Goal: Information Seeking & Learning: Check status

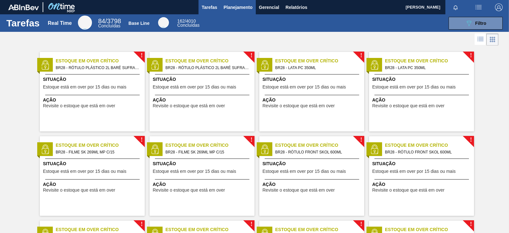
click at [232, 8] on span "Planejamento" at bounding box center [238, 7] width 29 height 8
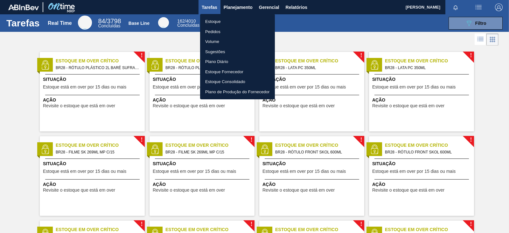
click at [224, 21] on li "Estoque" at bounding box center [237, 22] width 75 height 10
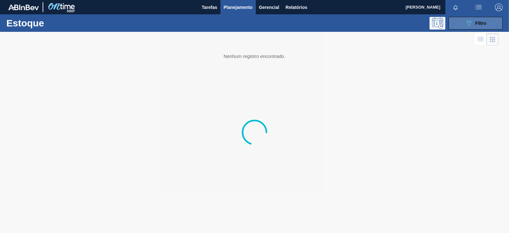
click at [479, 24] on span "Filtro" at bounding box center [480, 23] width 11 height 5
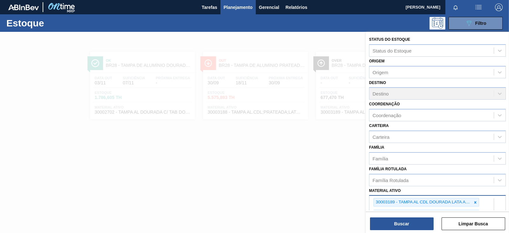
scroll to position [79, 0]
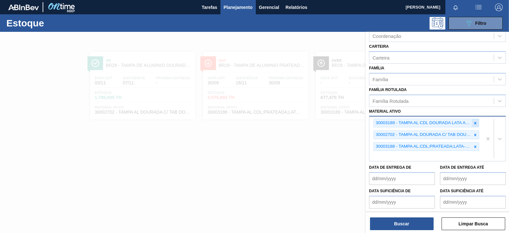
click at [476, 121] on icon at bounding box center [475, 123] width 4 height 4
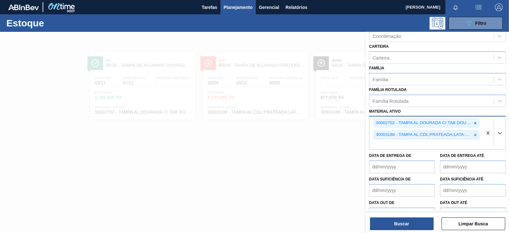
click at [476, 121] on icon at bounding box center [475, 123] width 4 height 4
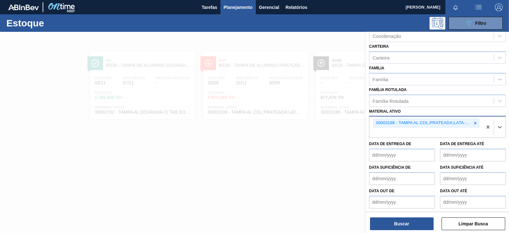
click at [476, 121] on icon at bounding box center [475, 123] width 4 height 4
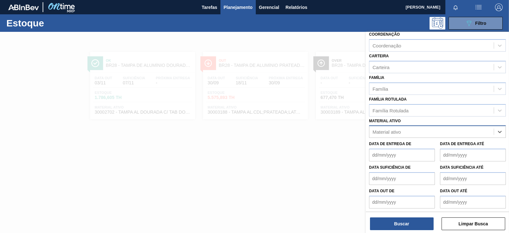
scroll to position [0, 0]
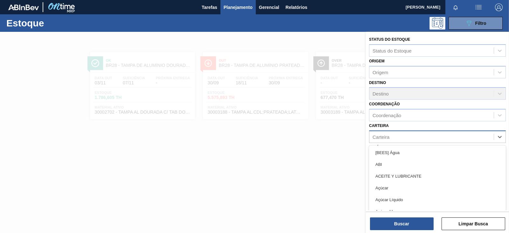
click at [388, 139] on div "Carteira" at bounding box center [431, 136] width 124 height 9
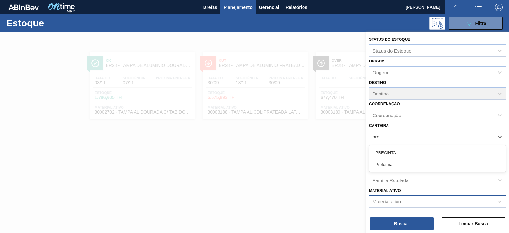
type input "pref"
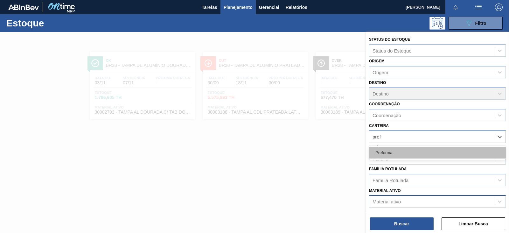
click at [397, 147] on div "Preforma" at bounding box center [437, 153] width 137 height 12
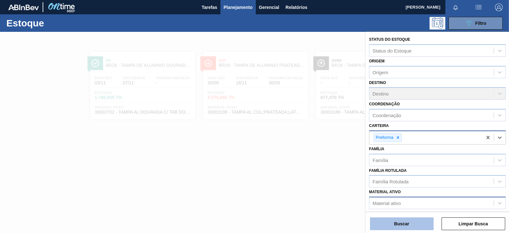
click at [399, 225] on button "Buscar" at bounding box center [402, 223] width 64 height 13
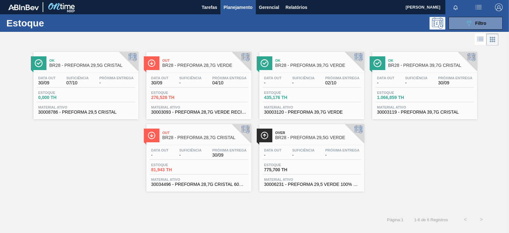
click at [200, 149] on span "Suficiência" at bounding box center [190, 150] width 22 height 4
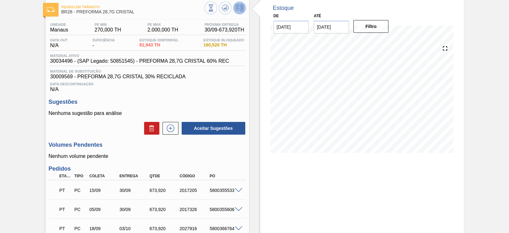
scroll to position [79, 0]
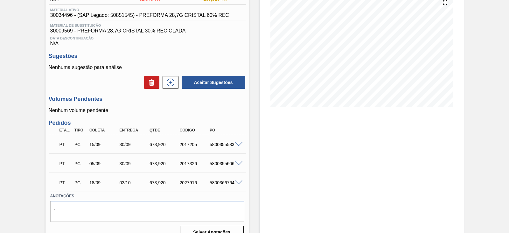
click at [216, 165] on div "5800355606" at bounding box center [224, 163] width 33 height 5
copy div "5800355606"
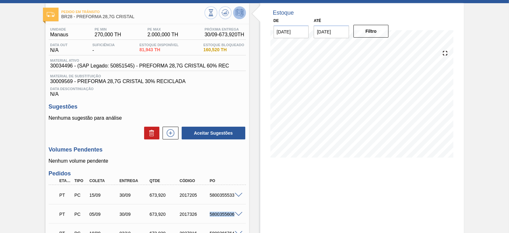
scroll to position [0, 0]
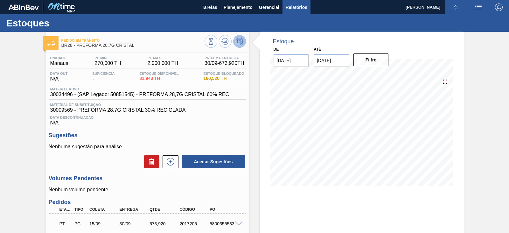
drag, startPoint x: 302, startPoint y: 6, endPoint x: 302, endPoint y: 9, distance: 3.5
click at [302, 6] on span "Relatórios" at bounding box center [297, 7] width 22 height 8
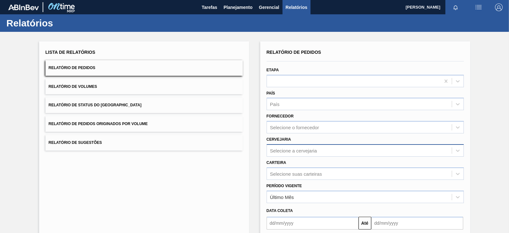
click at [289, 148] on div "Selecione a cervejaria" at bounding box center [293, 150] width 47 height 5
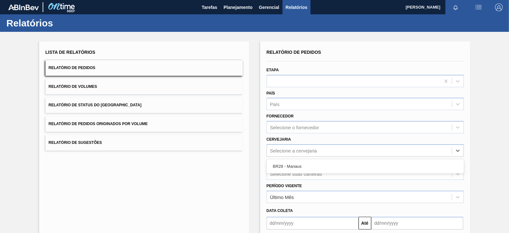
click at [287, 159] on div "BR28 - Manaus" at bounding box center [365, 166] width 197 height 14
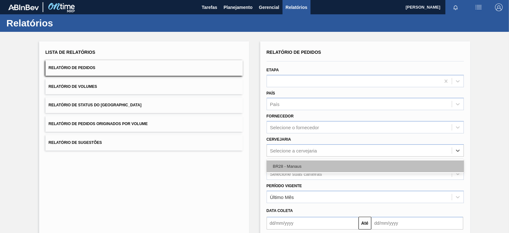
click at [287, 164] on div "BR28 - Manaus" at bounding box center [365, 166] width 197 height 12
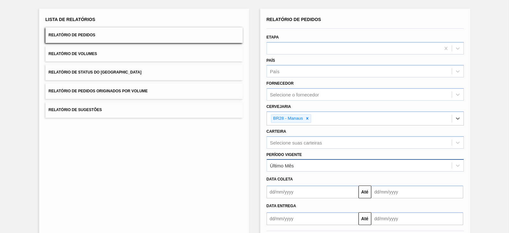
scroll to position [62, 0]
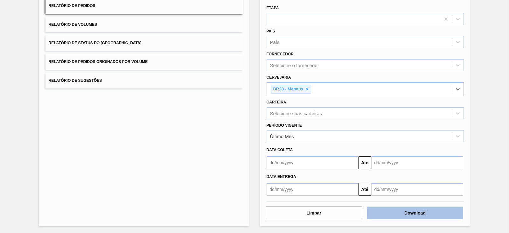
click at [373, 214] on button "Download" at bounding box center [415, 212] width 96 height 13
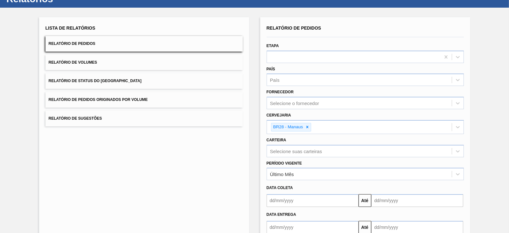
scroll to position [0, 0]
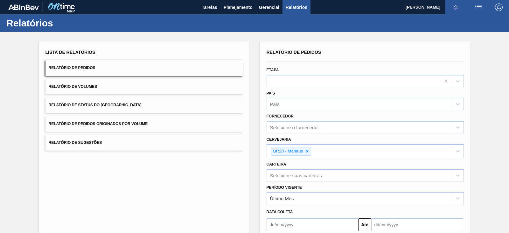
click at [159, 103] on button "Relatório de Status do Estoque" at bounding box center [143, 105] width 197 height 16
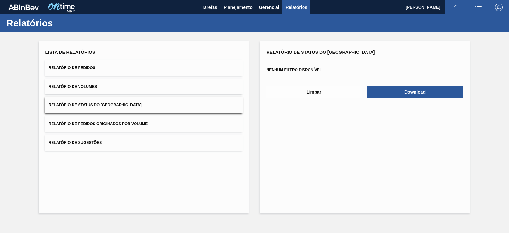
click at [154, 69] on button "Relatório de Pedidos" at bounding box center [143, 68] width 197 height 16
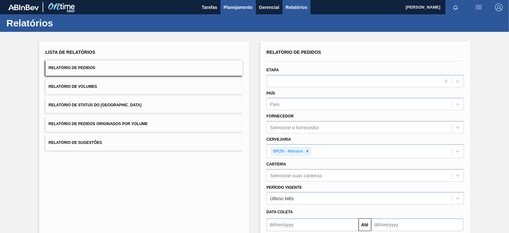
click at [241, 10] on span "Planejamento" at bounding box center [238, 7] width 29 height 8
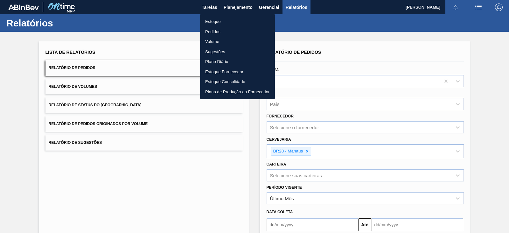
drag, startPoint x: 224, startPoint y: 20, endPoint x: 369, endPoint y: 206, distance: 235.7
click at [224, 20] on li "Estoque" at bounding box center [237, 22] width 75 height 10
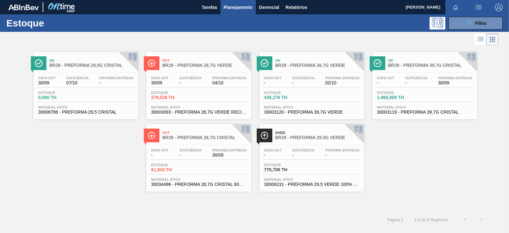
click at [122, 165] on div "Ok BR28 - PREFORMA 29,5G CRISTAL Data out 30/09 Suficiência 07/10 Próxima Entre…" at bounding box center [254, 119] width 509 height 144
click at [211, 149] on div "Próxima Entrega 30/09" at bounding box center [230, 152] width 38 height 9
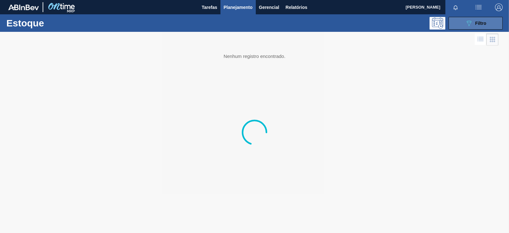
click at [481, 22] on span "Filtro" at bounding box center [480, 23] width 11 height 5
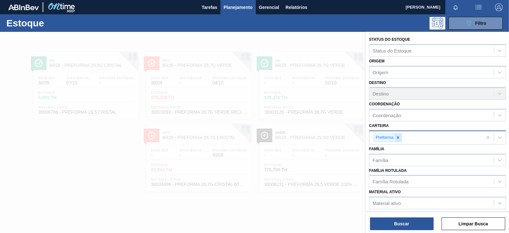
click at [396, 138] on icon at bounding box center [398, 137] width 4 height 4
click at [390, 205] on div "Material ativo" at bounding box center [431, 201] width 124 height 9
paste ativo "30003189"
click at [397, 138] on icon at bounding box center [398, 137] width 4 height 4
type ativo "30003189"
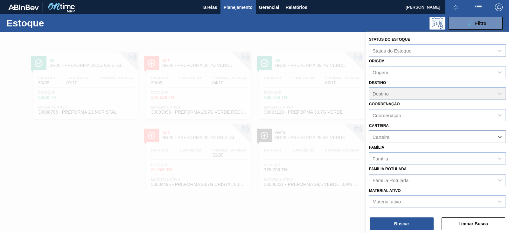
scroll to position [70, 0]
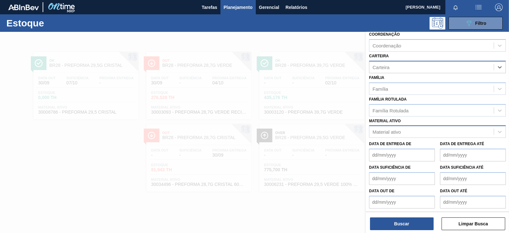
click at [405, 131] on div "Material ativo" at bounding box center [431, 131] width 124 height 9
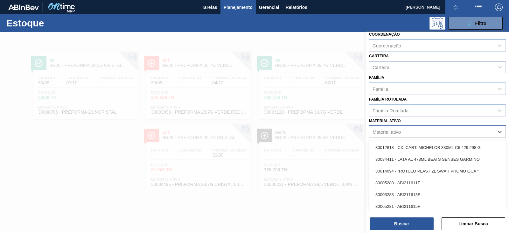
paste ativo "30003189"
type ativo "30003189"
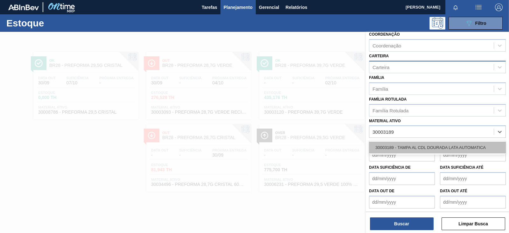
click at [410, 145] on div "30003189 - TAMPA AL CDL DOURADA LATA AUTOMATICA" at bounding box center [437, 148] width 137 height 12
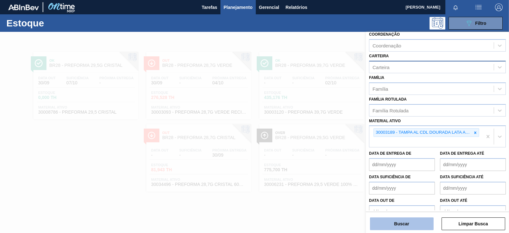
click at [400, 228] on button "Buscar" at bounding box center [402, 223] width 64 height 13
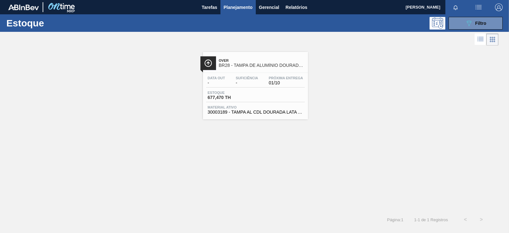
click at [280, 97] on div "Estoque 677,470 TH" at bounding box center [255, 96] width 99 height 11
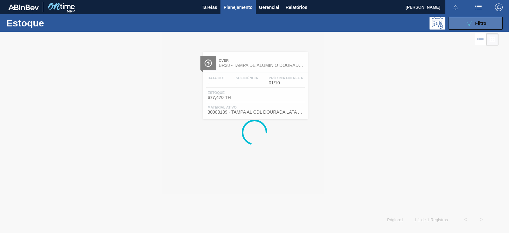
click at [476, 24] on span "Filtro" at bounding box center [480, 23] width 11 height 5
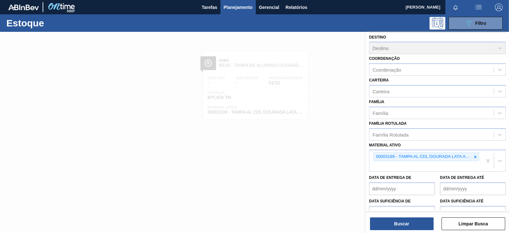
scroll to position [79, 0]
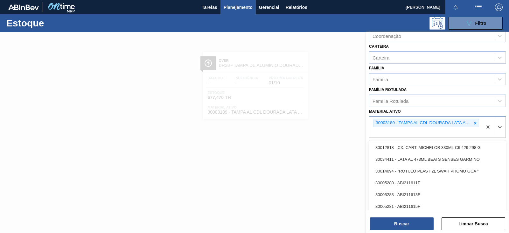
click at [413, 133] on div "30003189 - TAMPA AL CDL DOURADA LATA AUTOMATICA" at bounding box center [425, 126] width 113 height 21
paste ativo "30003188"
type ativo "30003188"
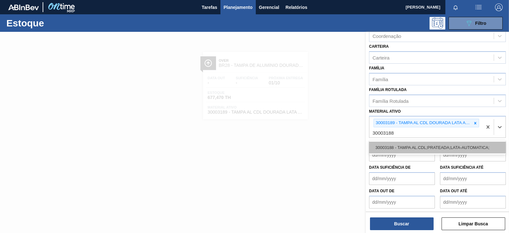
click at [413, 144] on div "30003188 - TAMPA AL.CDL;PRATEADA;LATA-AUTOMATICA;" at bounding box center [437, 148] width 137 height 12
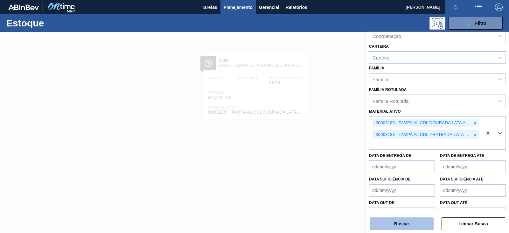
click at [397, 221] on button "Buscar" at bounding box center [402, 223] width 64 height 13
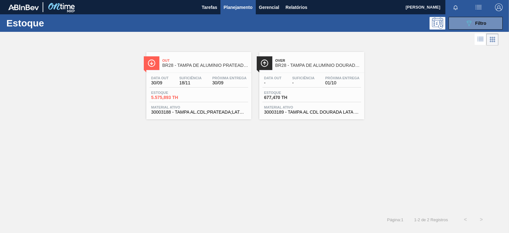
click at [220, 105] on div "Data out 30/09 Suficiência 18/11 Próxima Entrega 30/09 Estoque 5.575,893 TH Mat…" at bounding box center [198, 94] width 105 height 43
